Goal: Task Accomplishment & Management: Use online tool/utility

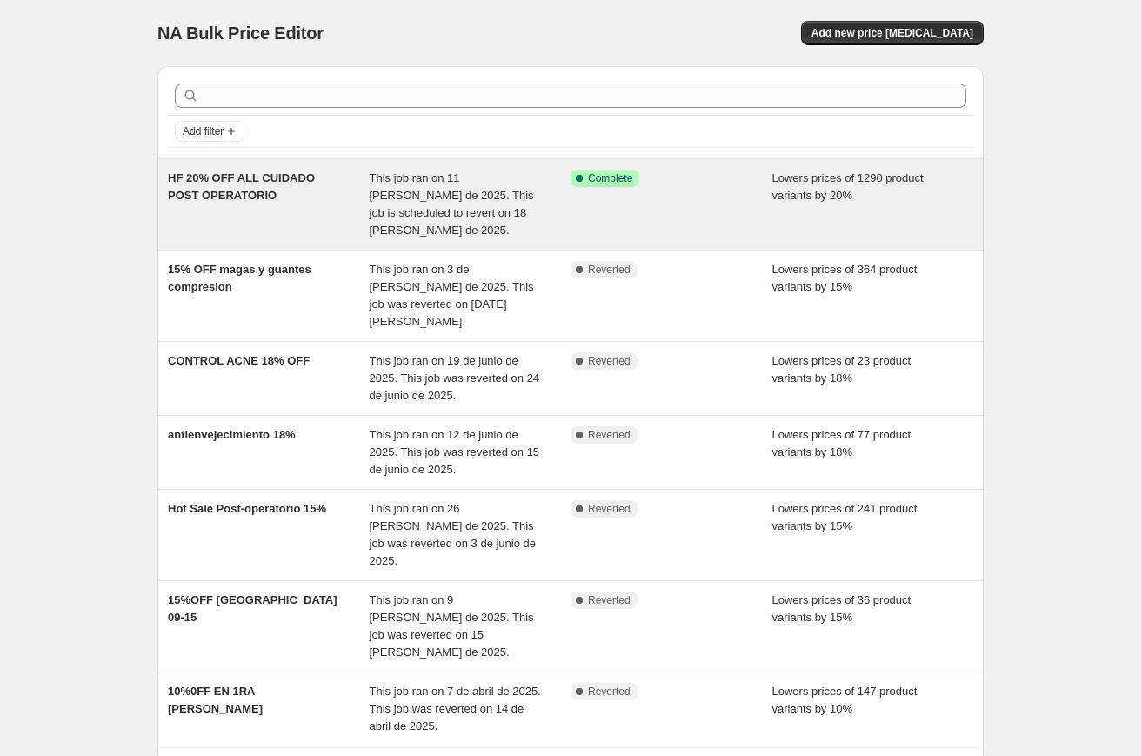
click at [263, 192] on span "HF 20% OFF ALL CUIDADO POST OPERATORIO" at bounding box center [241, 186] width 147 height 30
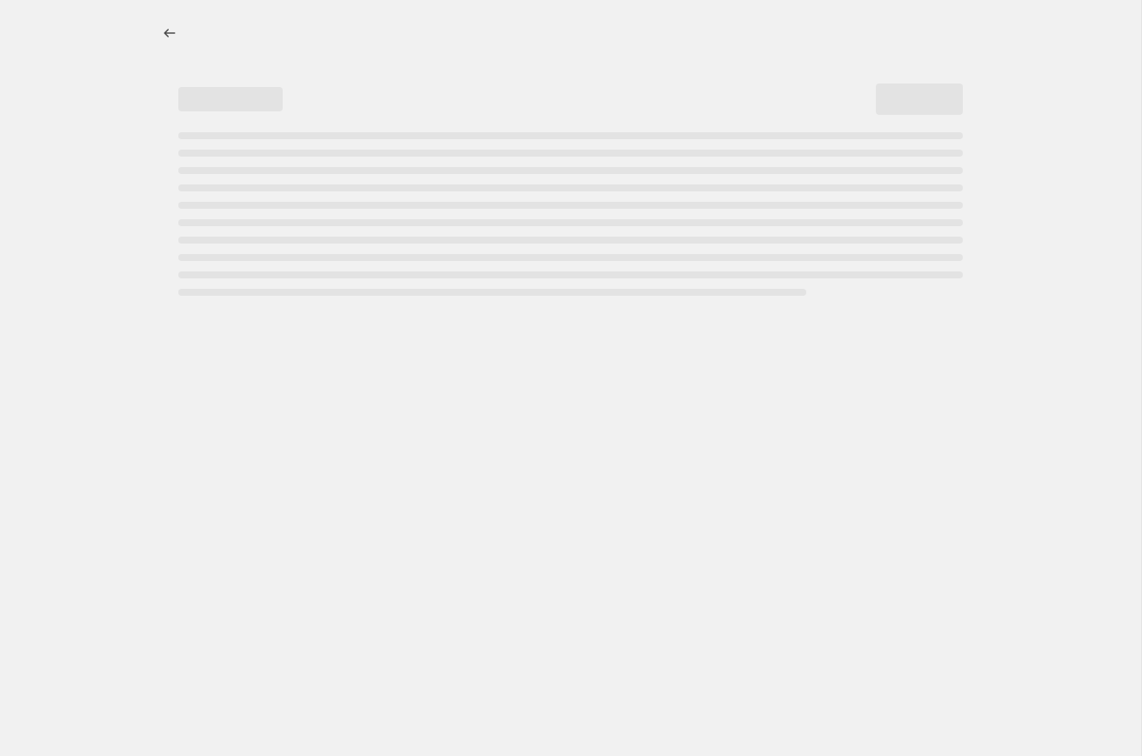
select select "percentage"
select select "collection"
select select "not_equal"
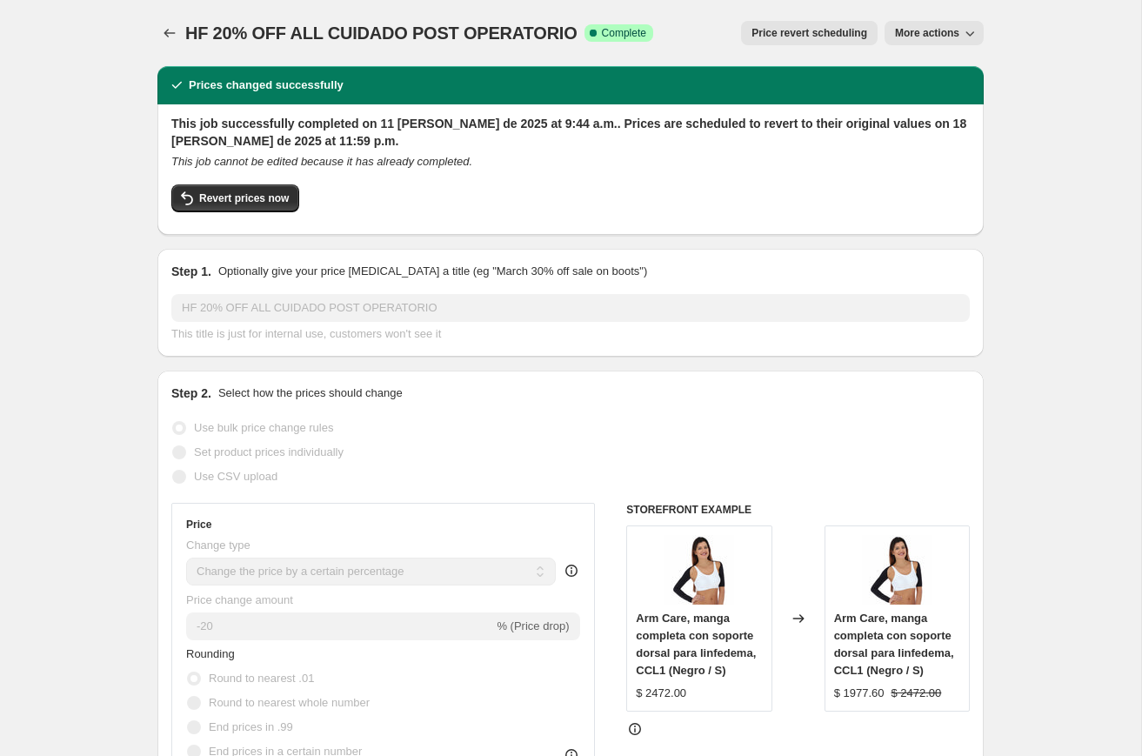
click at [258, 484] on span "Use CSV upload" at bounding box center [236, 476] width 84 height 17
click at [235, 649] on span "Rounding" at bounding box center [210, 653] width 49 height 13
click at [946, 34] on span "More actions" at bounding box center [927, 33] width 64 height 14
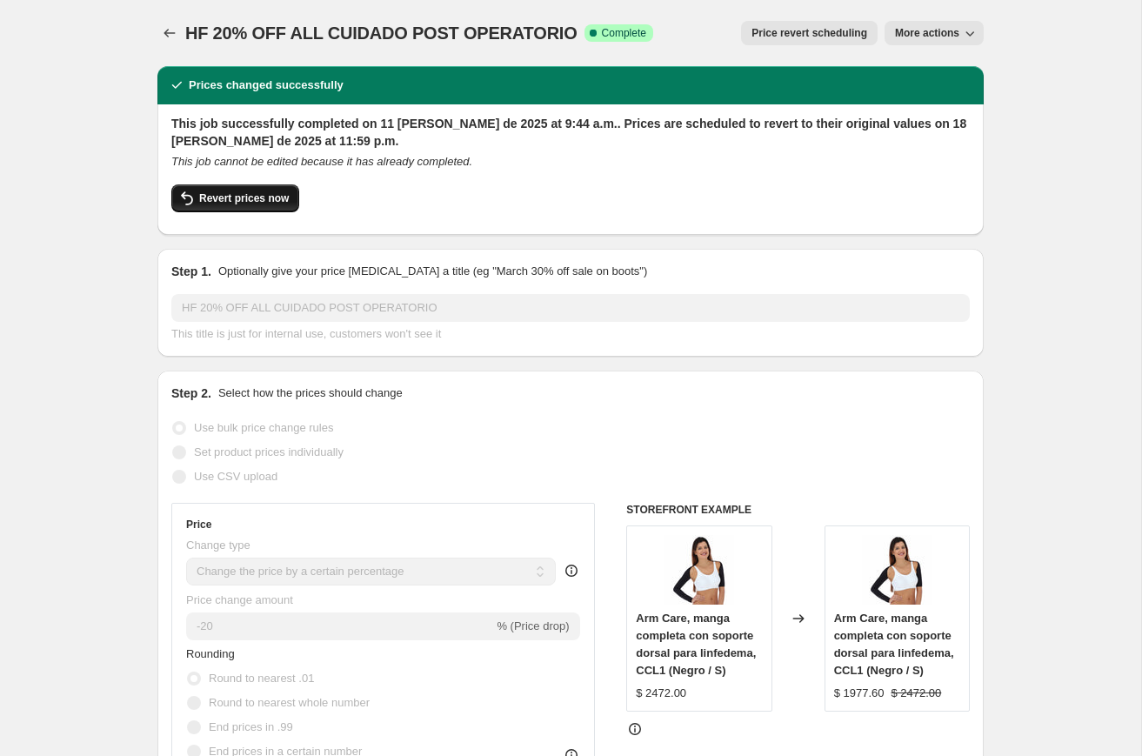
click at [245, 192] on span "Revert prices now" at bounding box center [244, 198] width 90 height 14
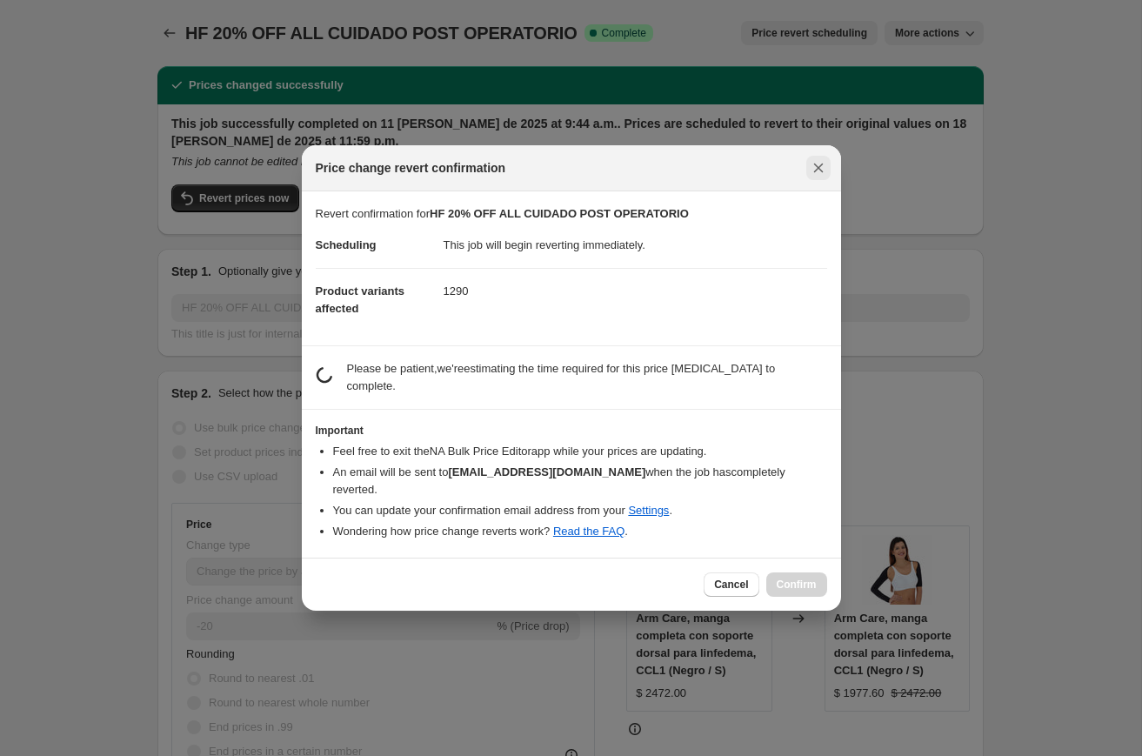
click at [820, 177] on icon "Close" at bounding box center [818, 167] width 17 height 17
checkbox input "true"
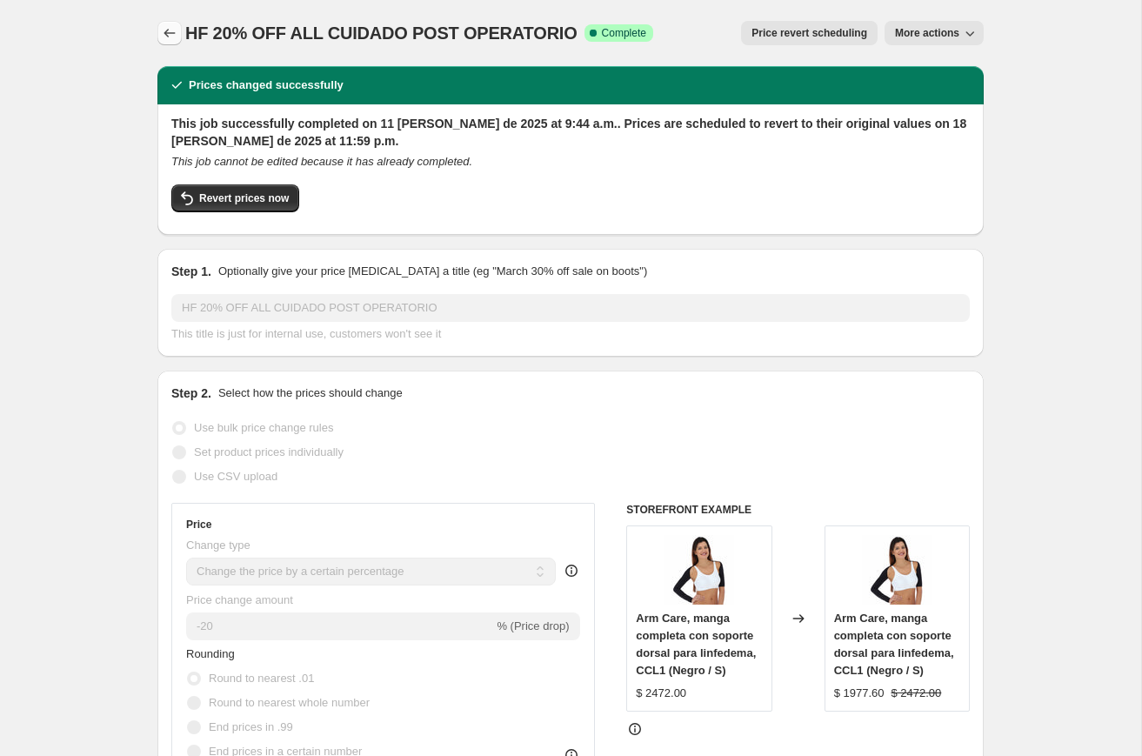
click at [164, 30] on icon "Price change jobs" at bounding box center [169, 32] width 17 height 17
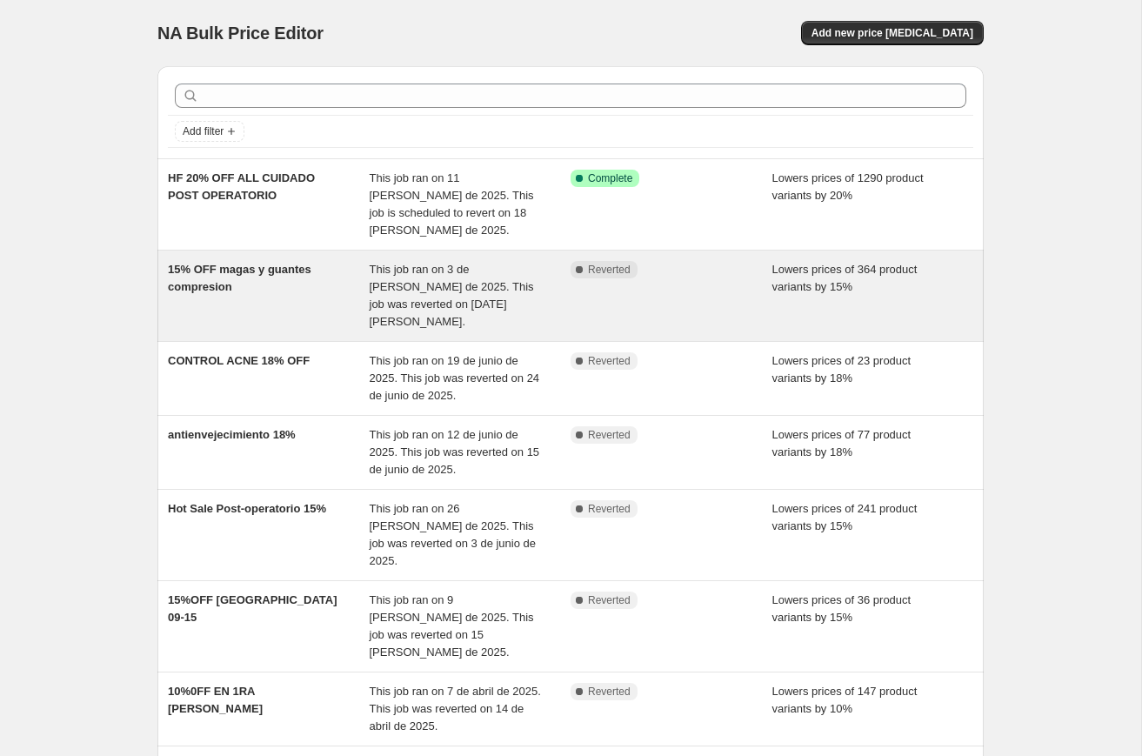
click at [728, 287] on div "Complete Reverted" at bounding box center [672, 296] width 202 height 70
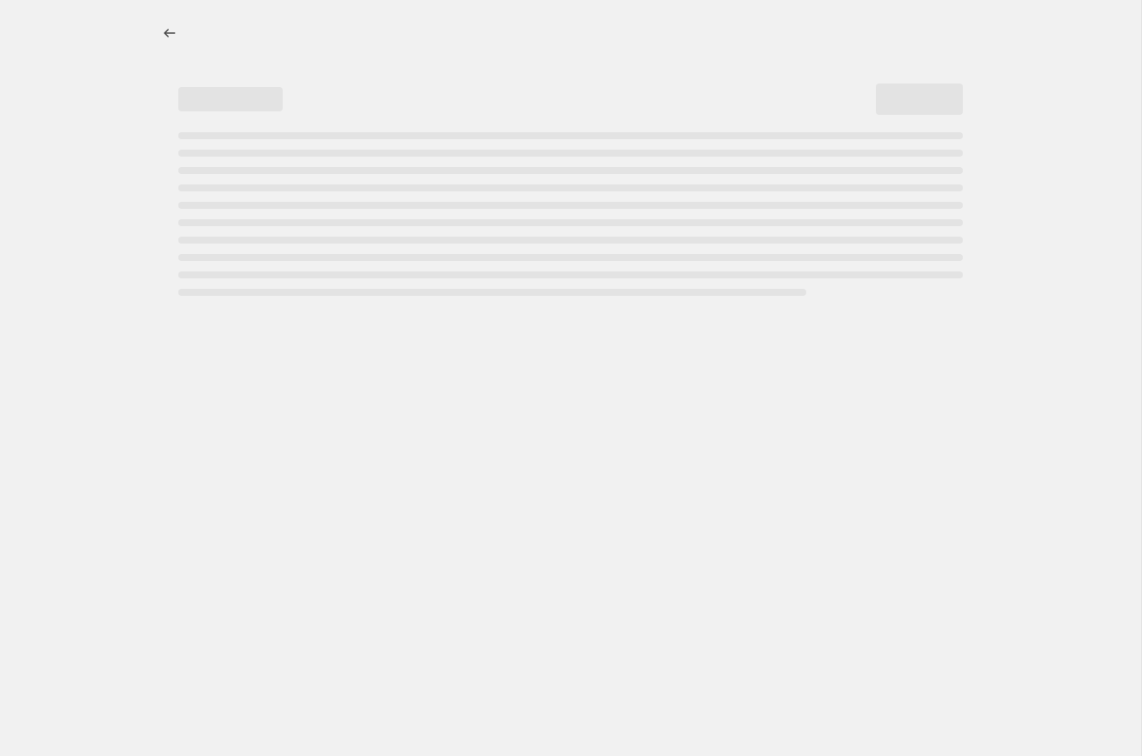
select select "percentage"
select select "collection"
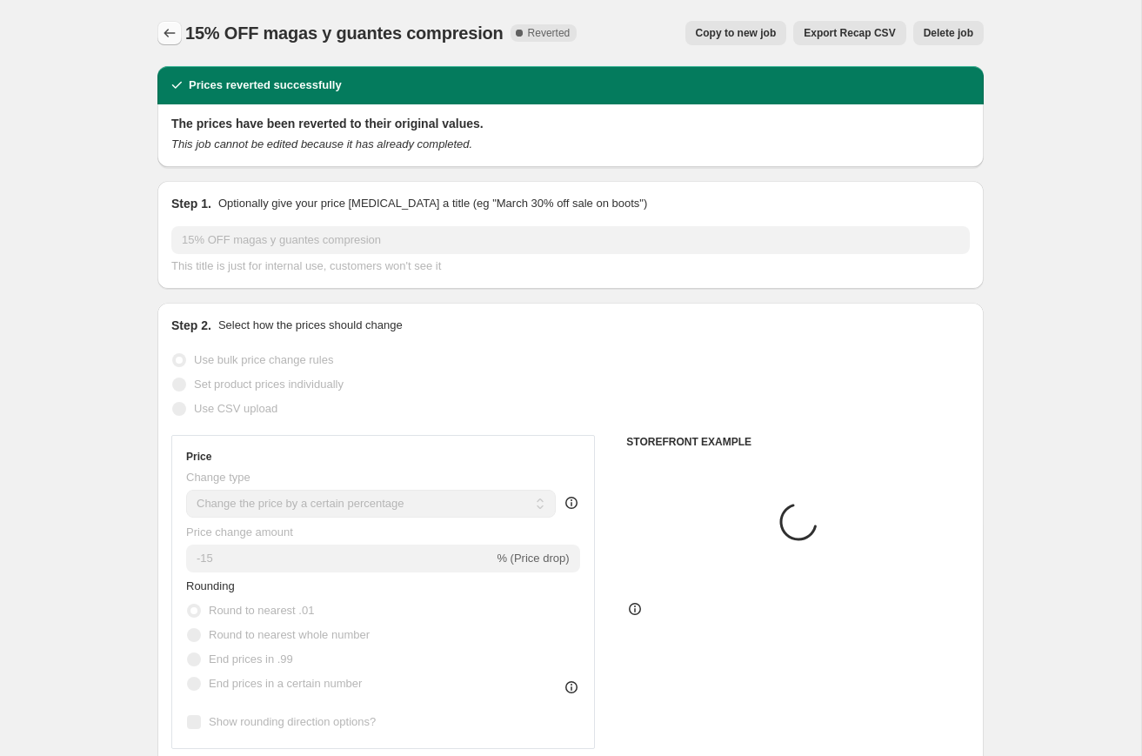
click at [165, 35] on icon "Price change jobs" at bounding box center [169, 32] width 17 height 17
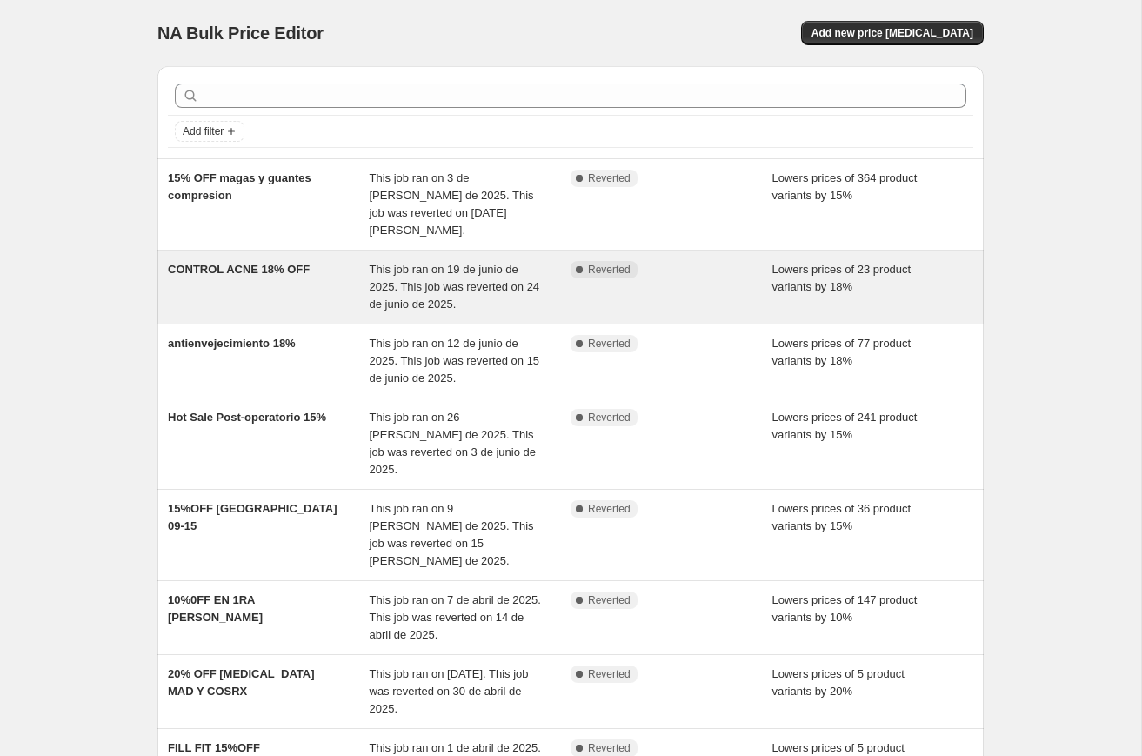
scroll to position [314, 0]
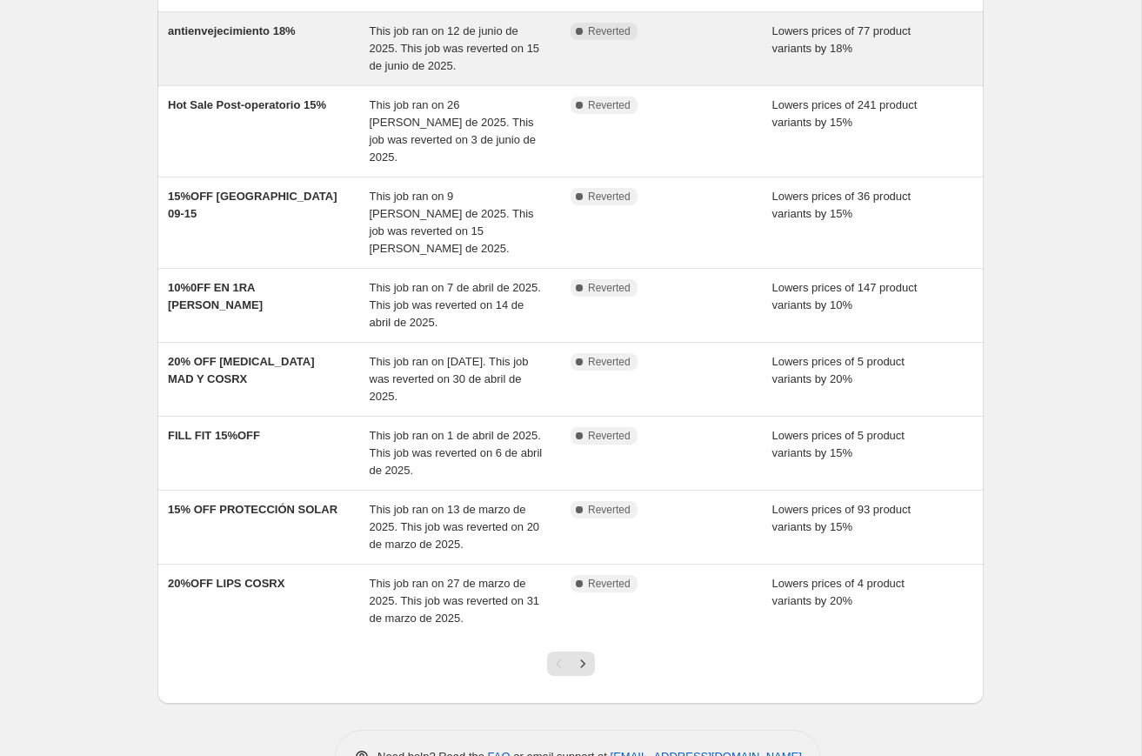
scroll to position [314, 0]
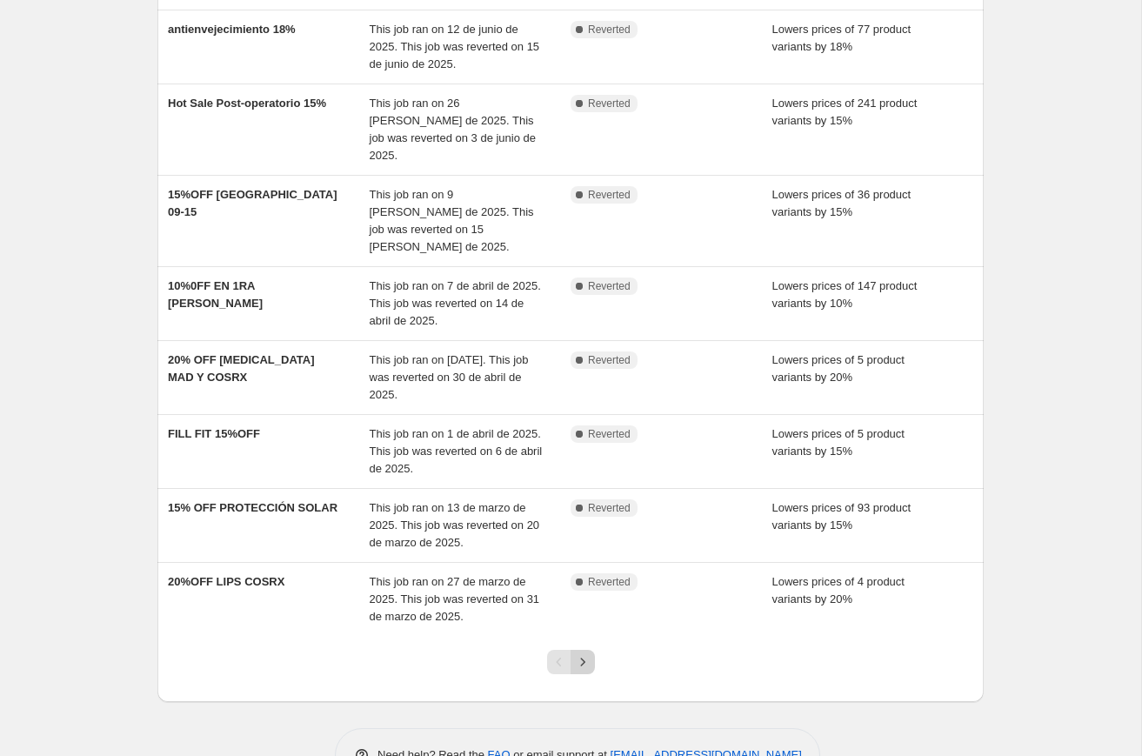
click at [584, 653] on icon "Next" at bounding box center [582, 661] width 17 height 17
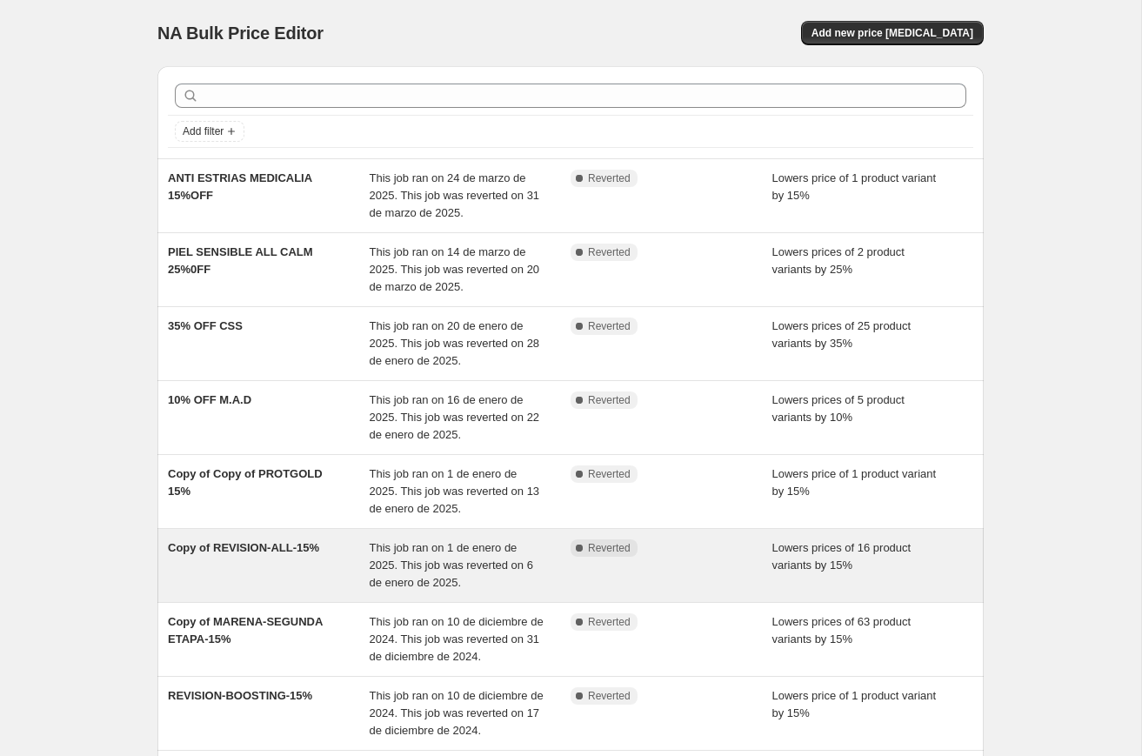
scroll to position [240, 0]
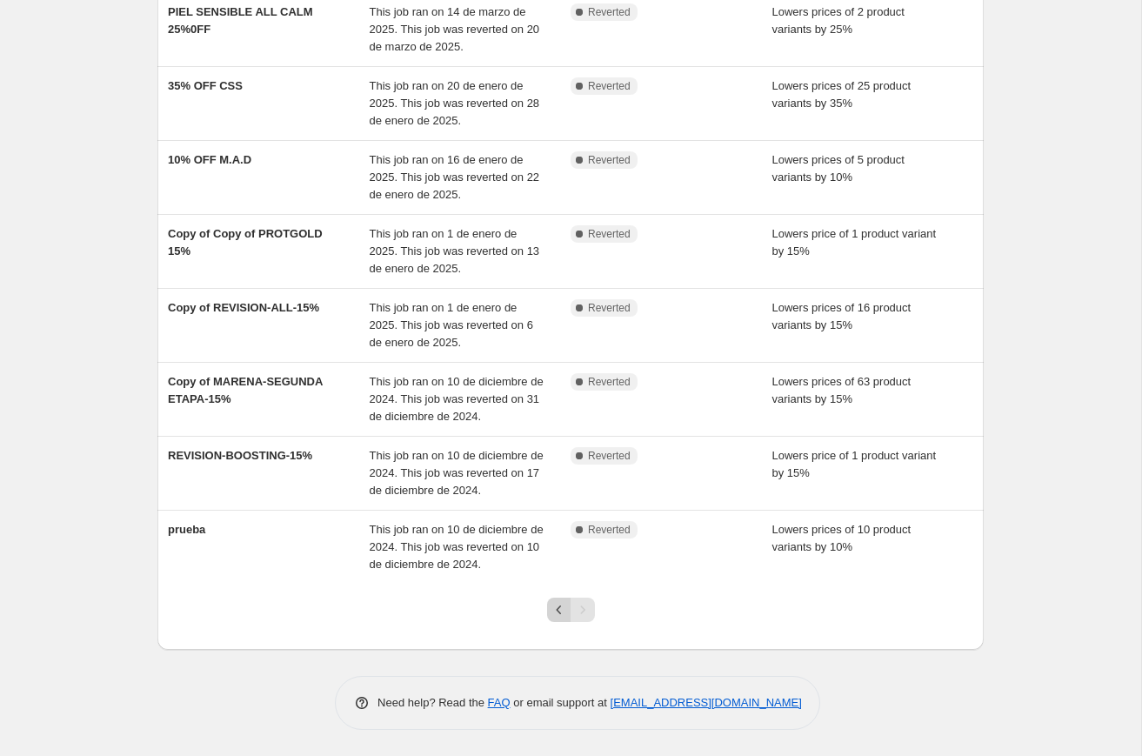
click at [555, 613] on icon "Previous" at bounding box center [559, 609] width 17 height 17
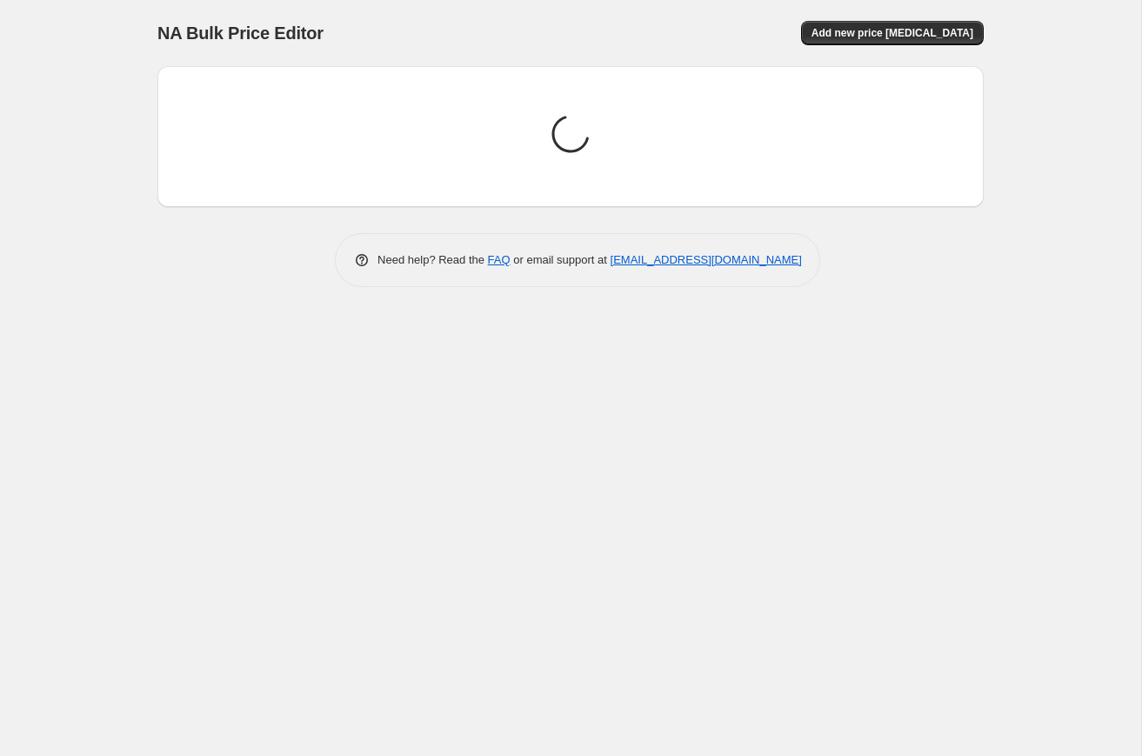
scroll to position [0, 0]
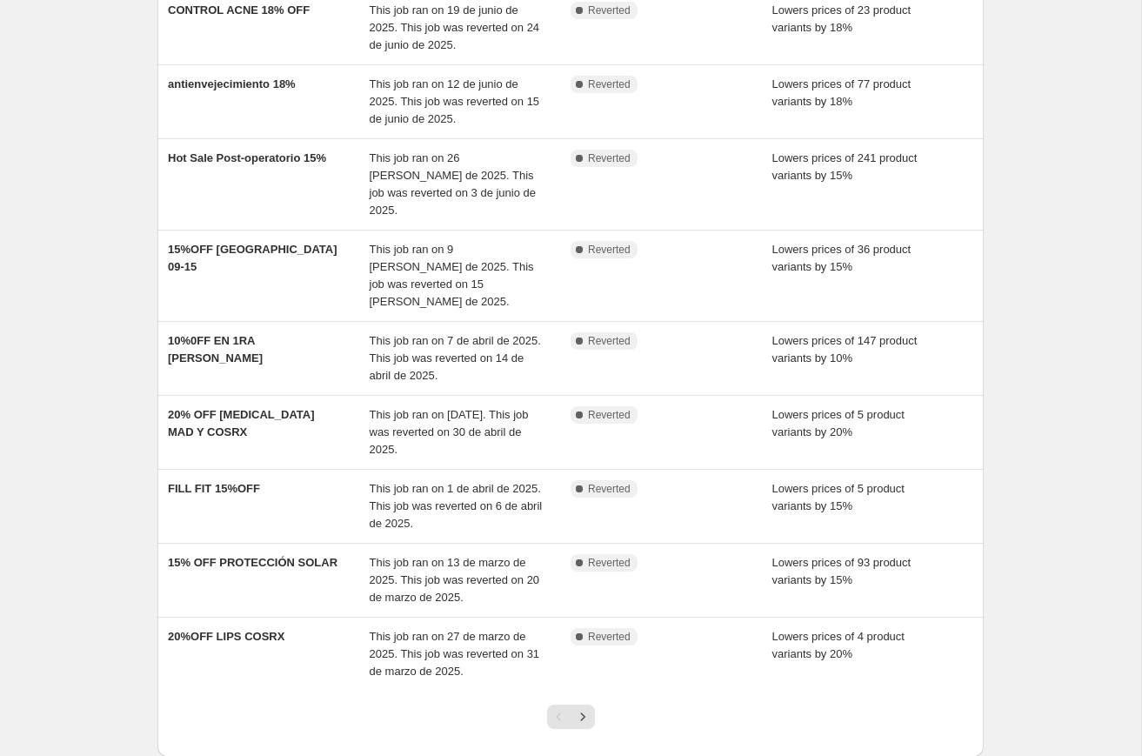
scroll to position [263, 0]
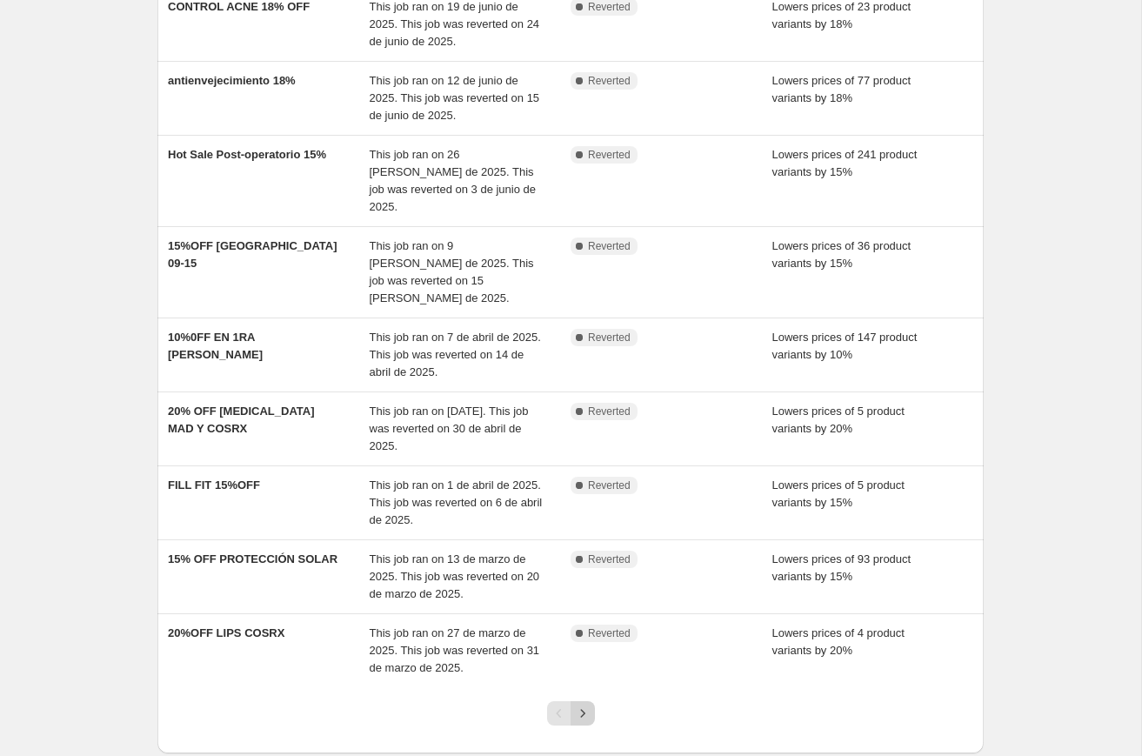
click at [577, 705] on icon "Next" at bounding box center [582, 713] width 17 height 17
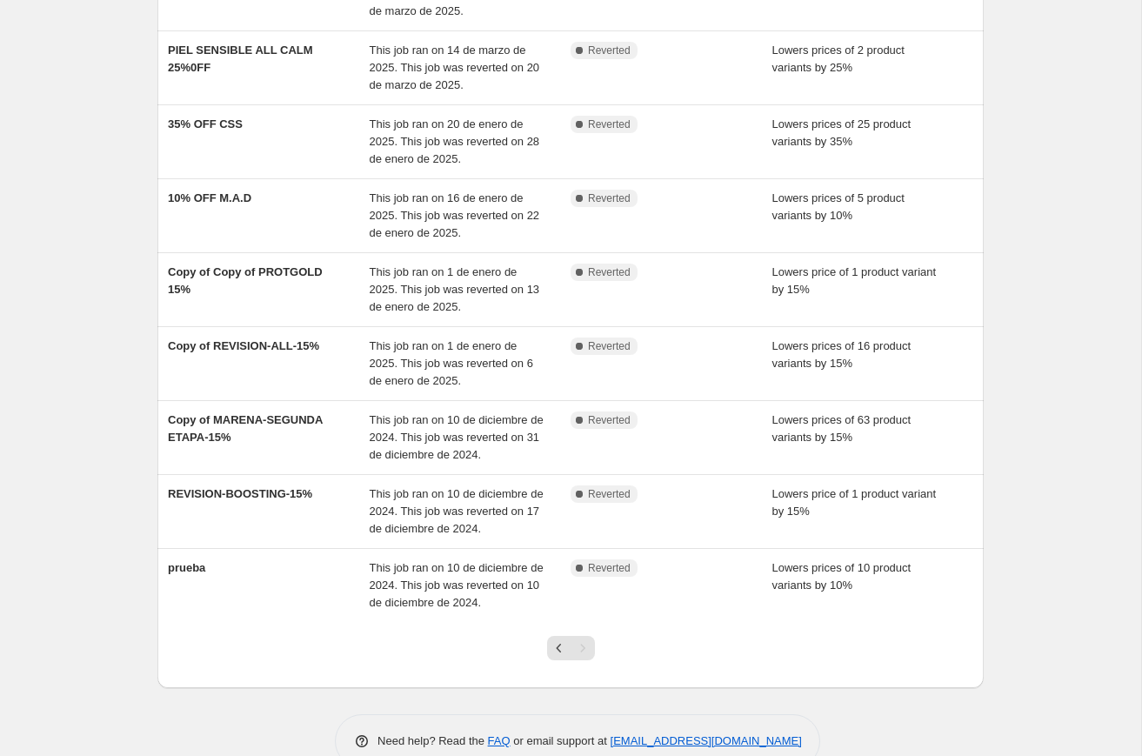
scroll to position [240, 0]
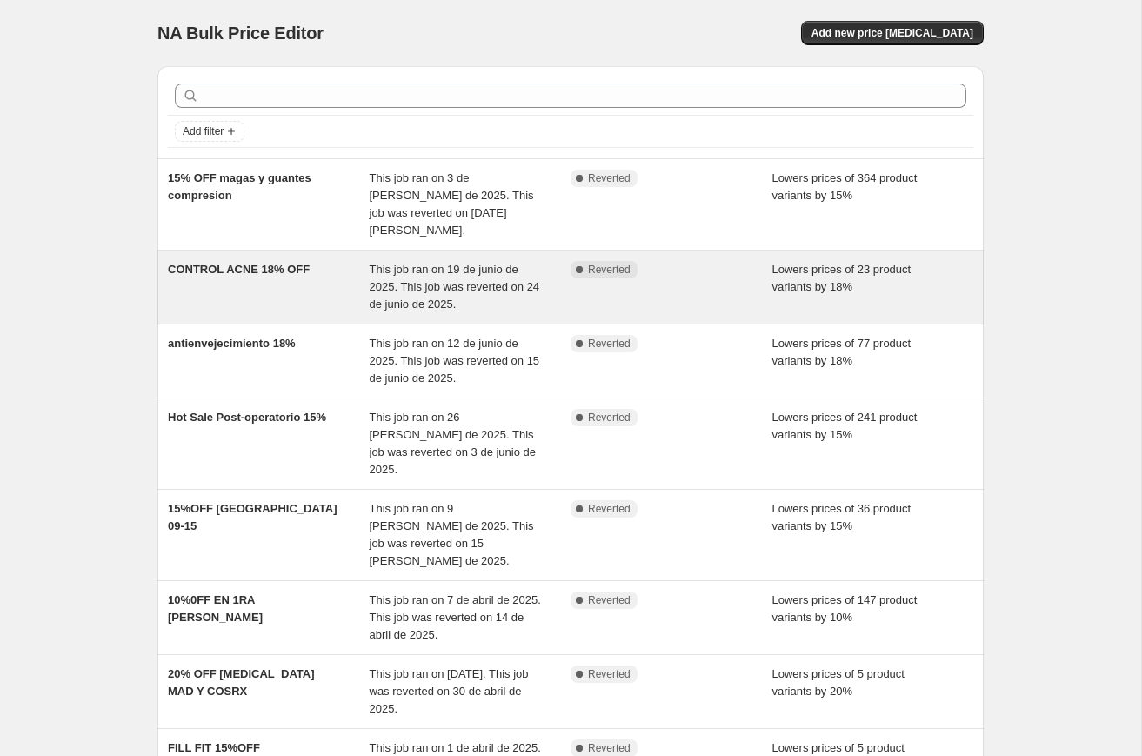
scroll to position [3, 0]
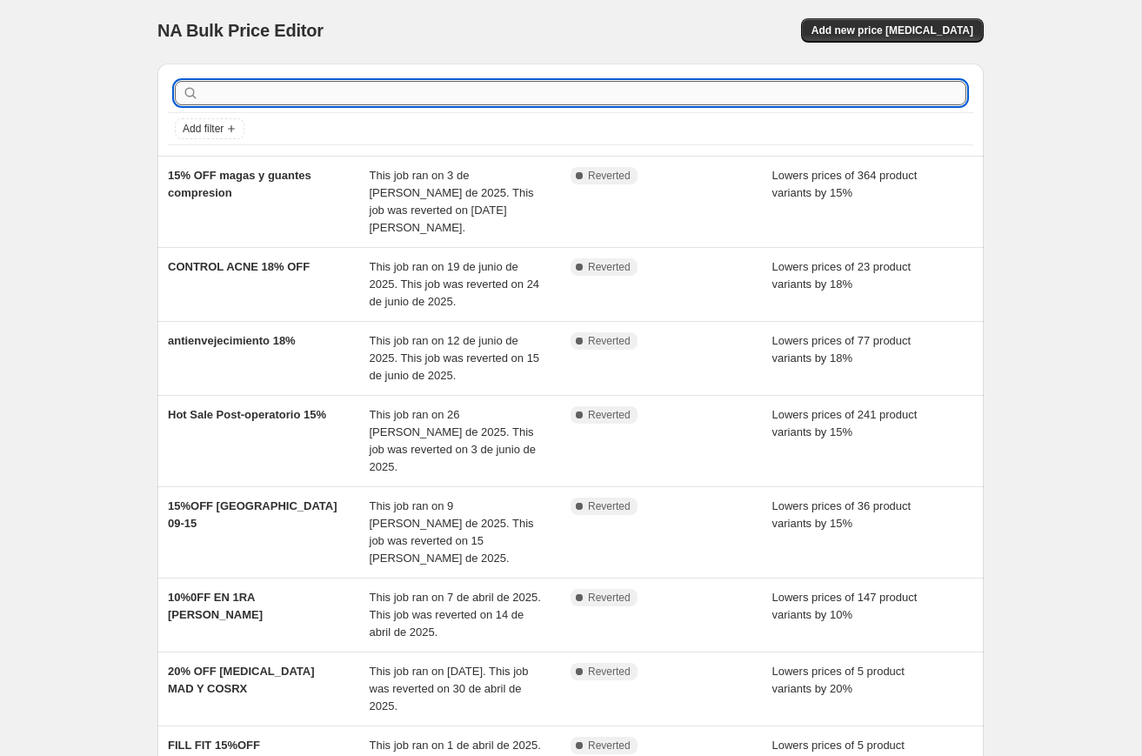
click at [305, 83] on input "text" at bounding box center [585, 93] width 764 height 24
type input "hot fash"
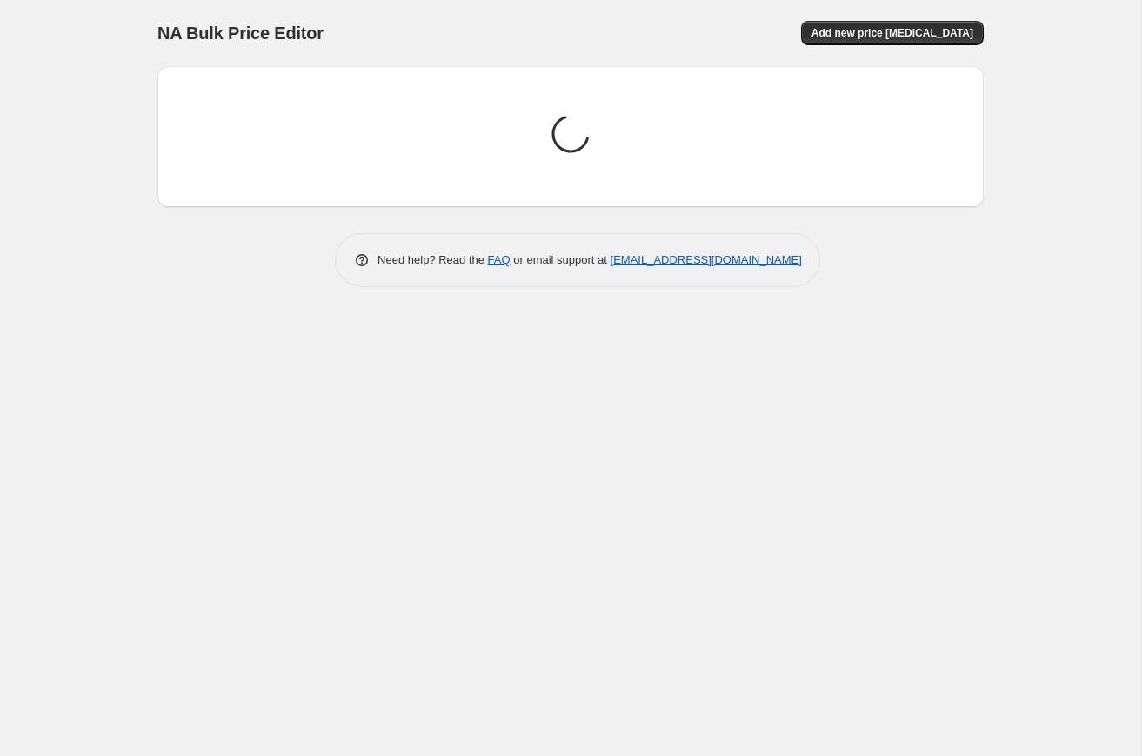
scroll to position [0, 0]
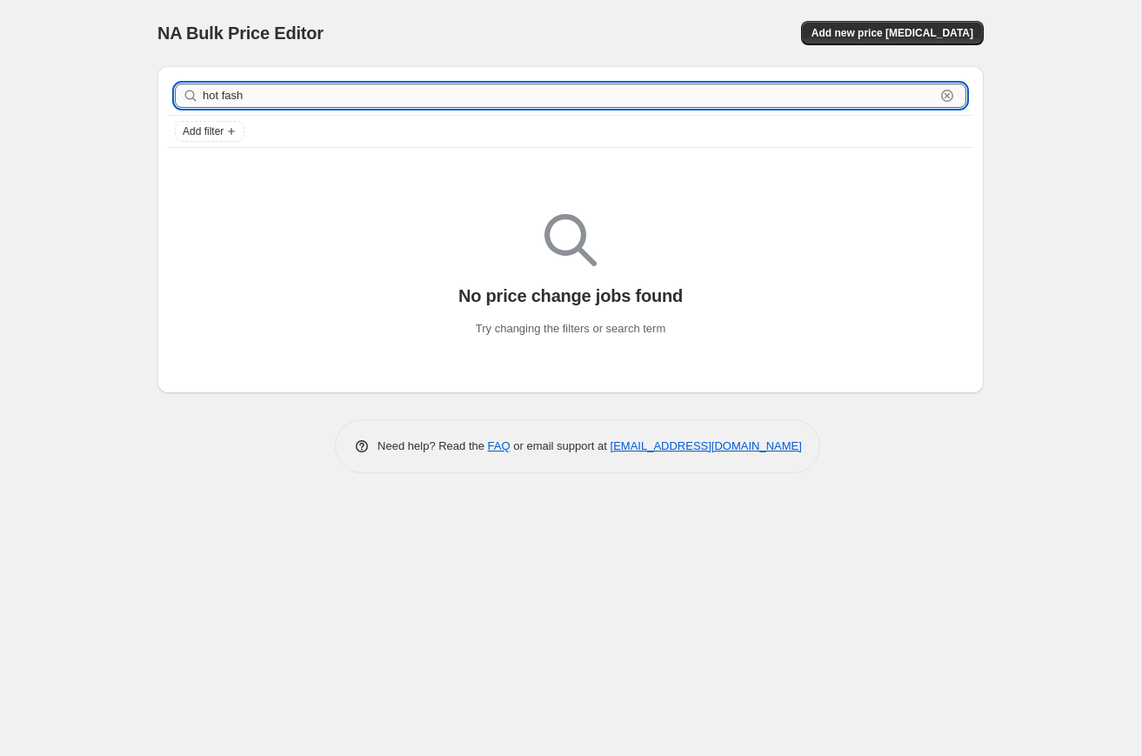
click at [228, 93] on input "hot fash" at bounding box center [569, 96] width 733 height 24
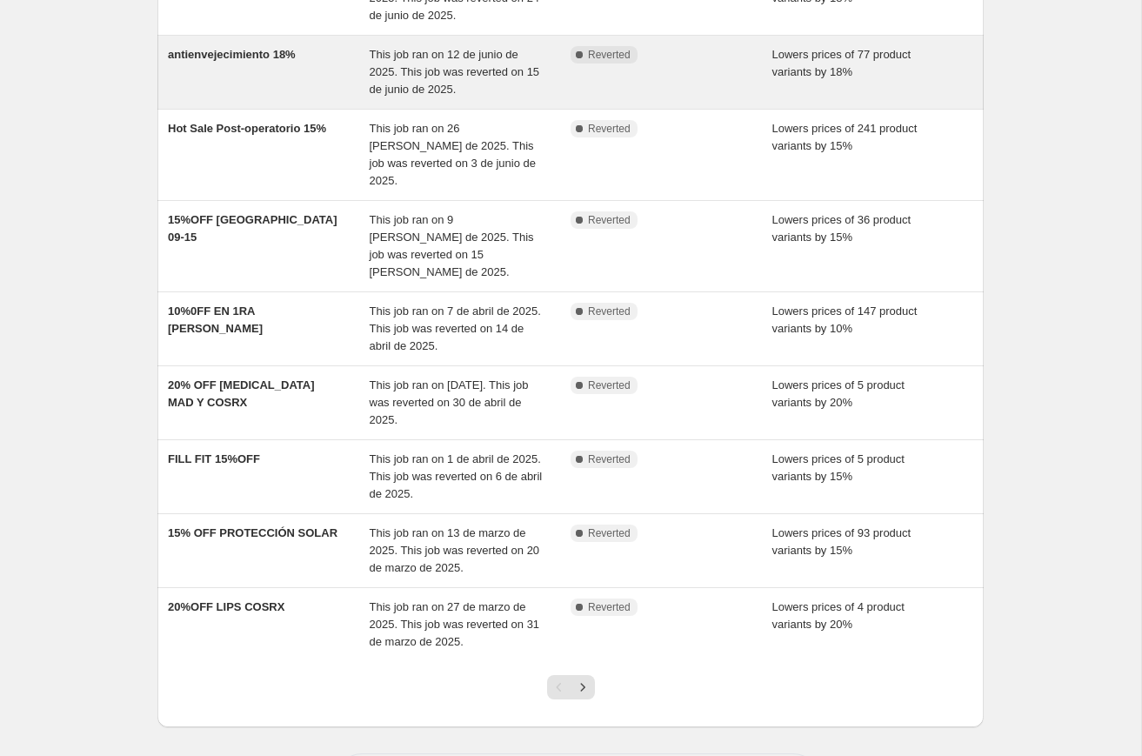
scroll to position [296, 0]
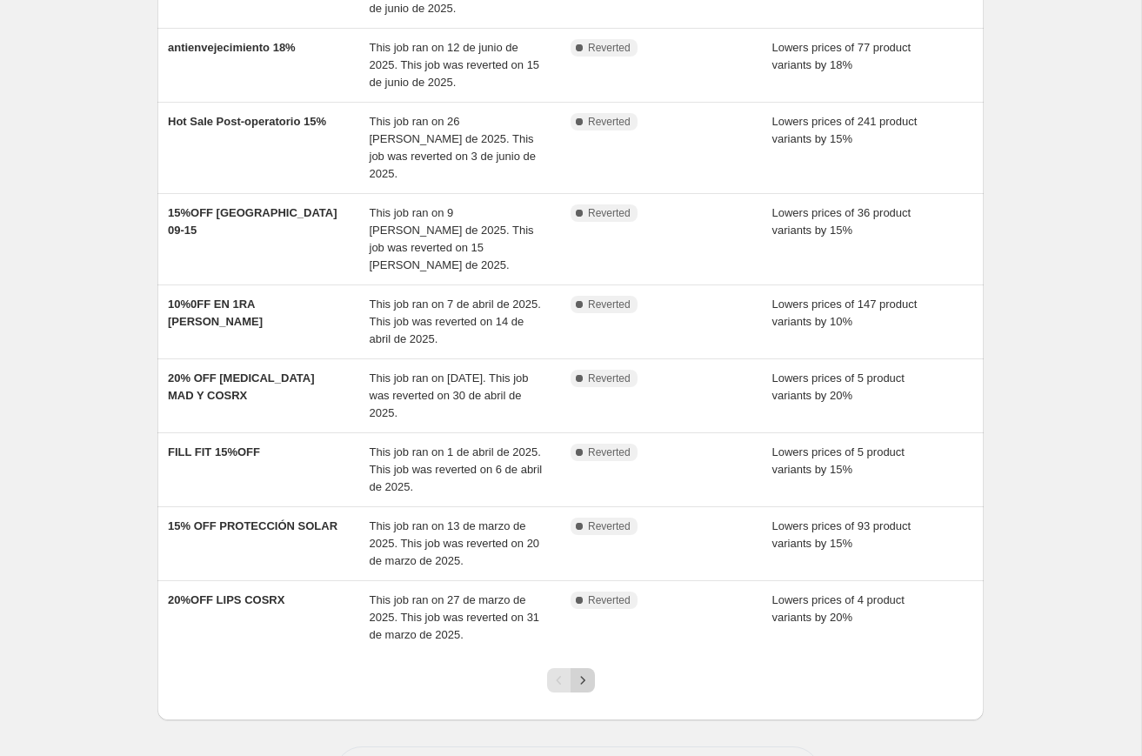
click at [583, 672] on icon "Next" at bounding box center [582, 680] width 17 height 17
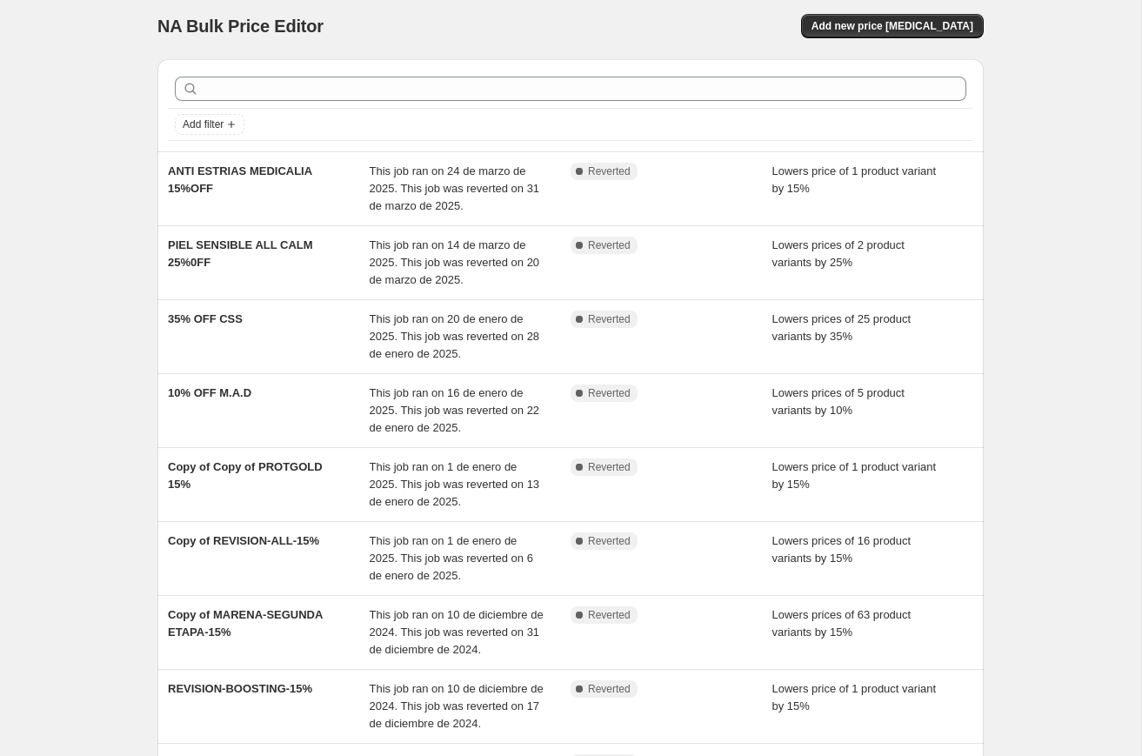
scroll to position [0, 0]
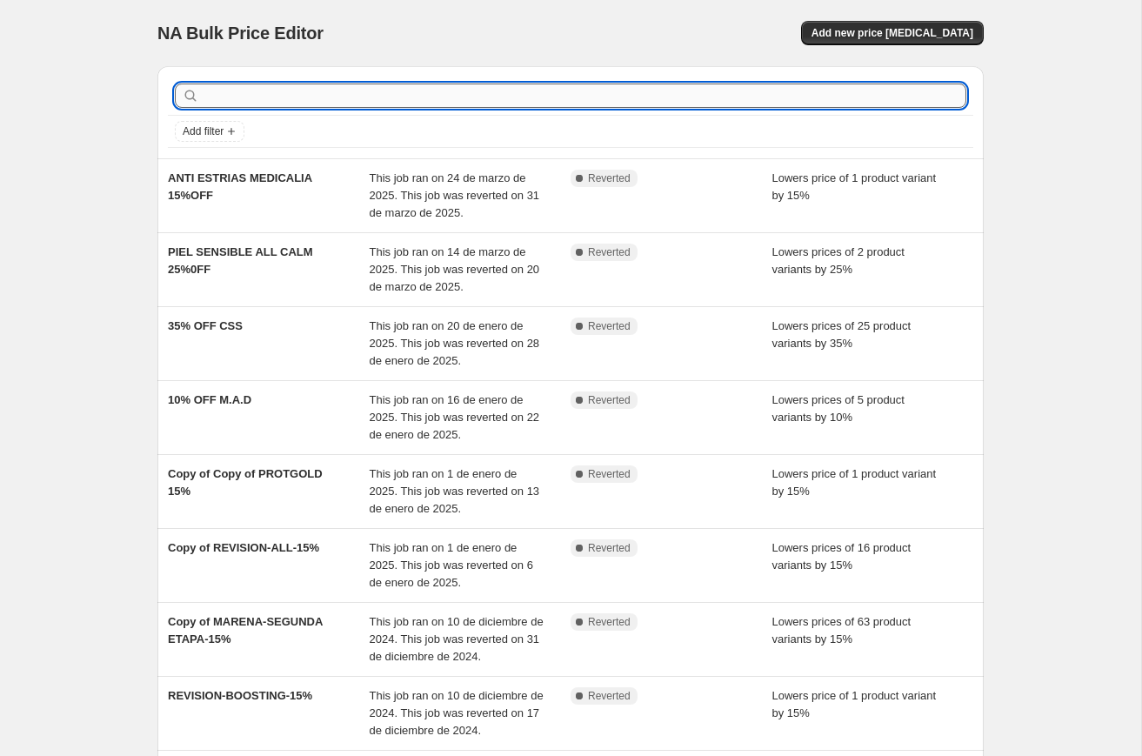
click at [305, 105] on input "text" at bounding box center [585, 96] width 764 height 24
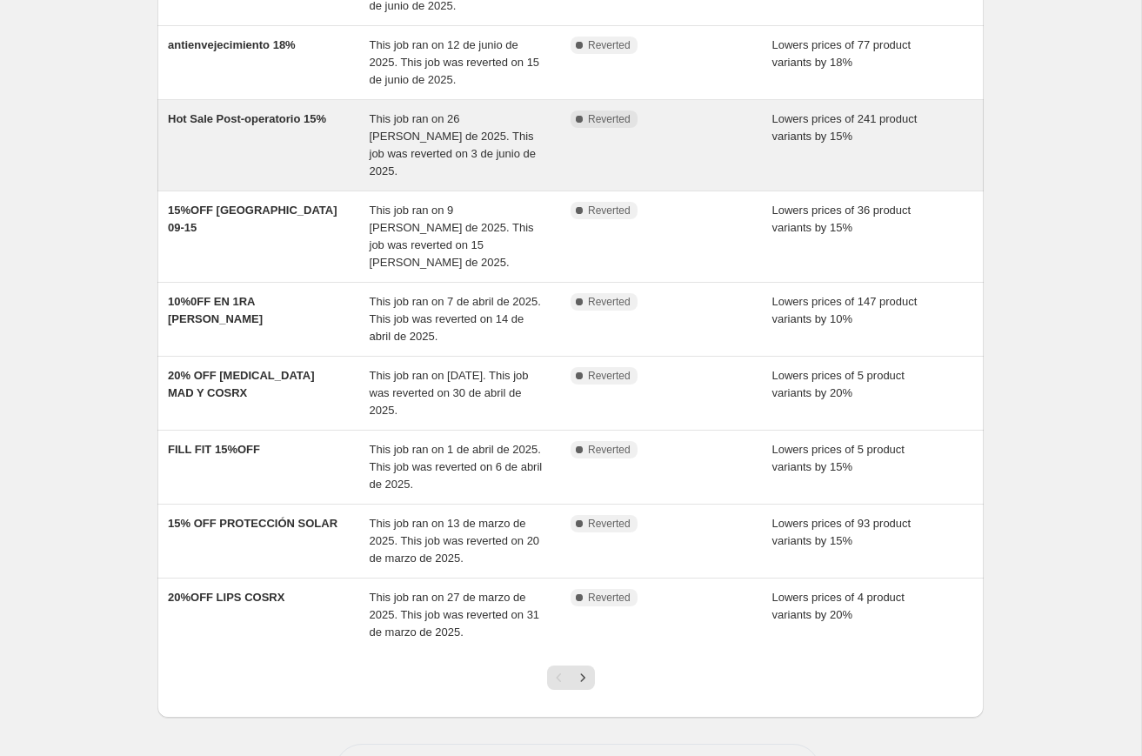
scroll to position [314, 0]
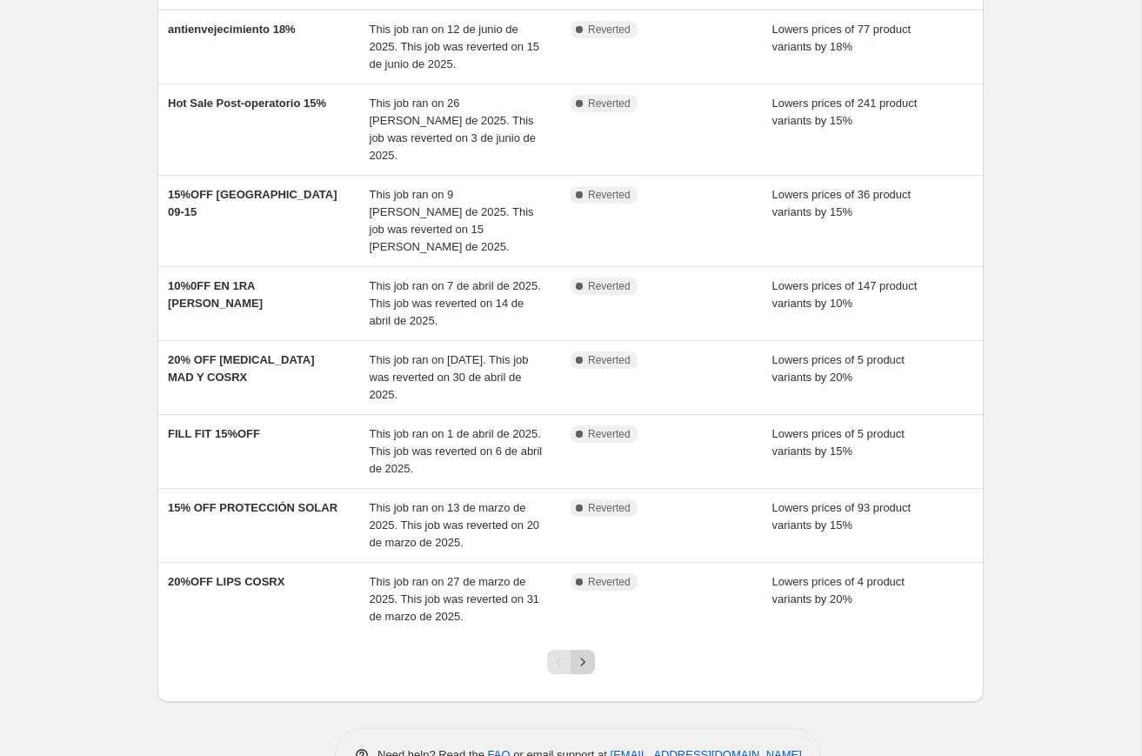
click at [581, 653] on icon "Next" at bounding box center [582, 661] width 17 height 17
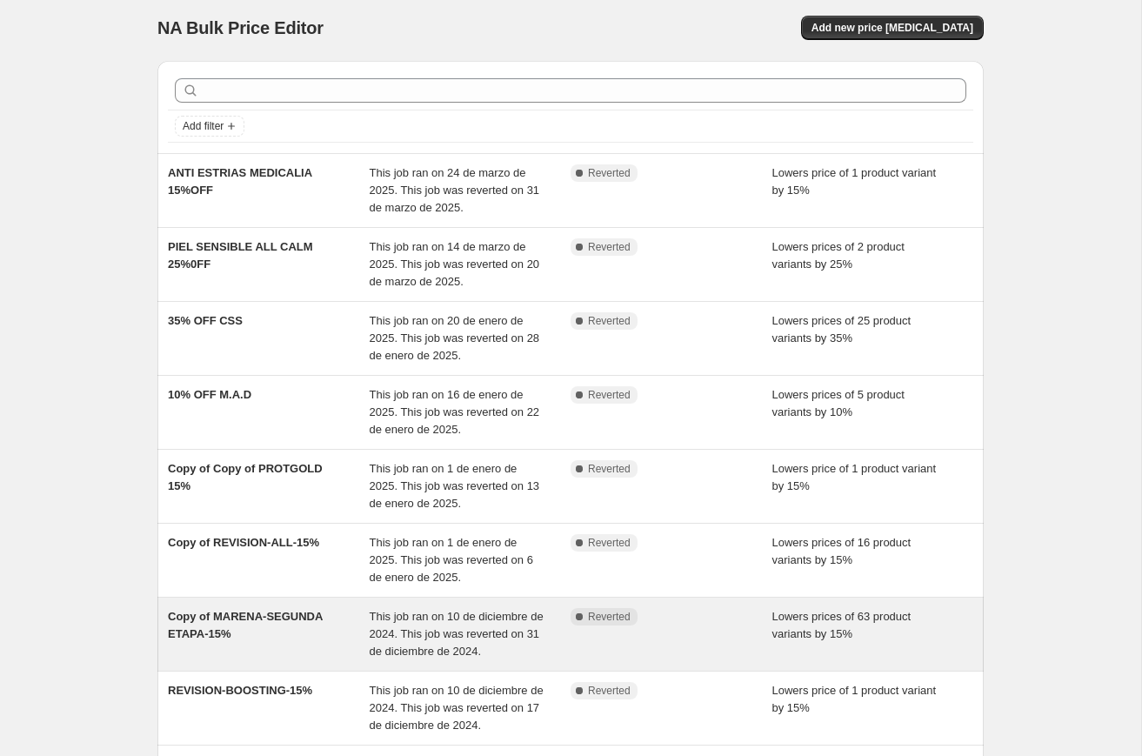
scroll to position [0, 0]
